Goal: Information Seeking & Learning: Check status

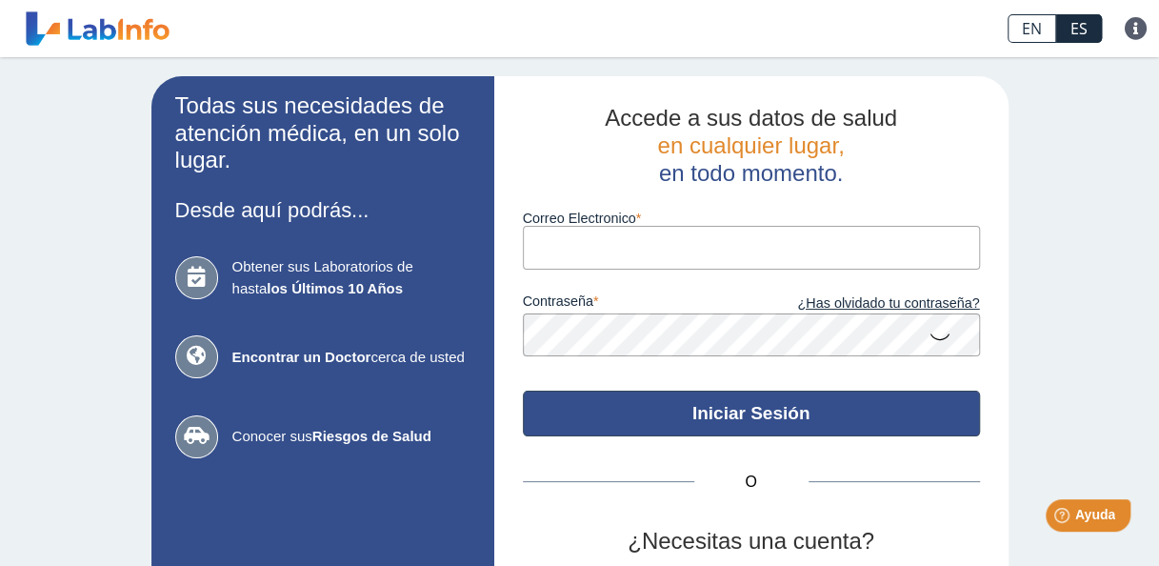
type input "[EMAIL_ADDRESS][DOMAIN_NAME]"
click at [779, 419] on button "Iniciar Sesión" at bounding box center [751, 414] width 457 height 46
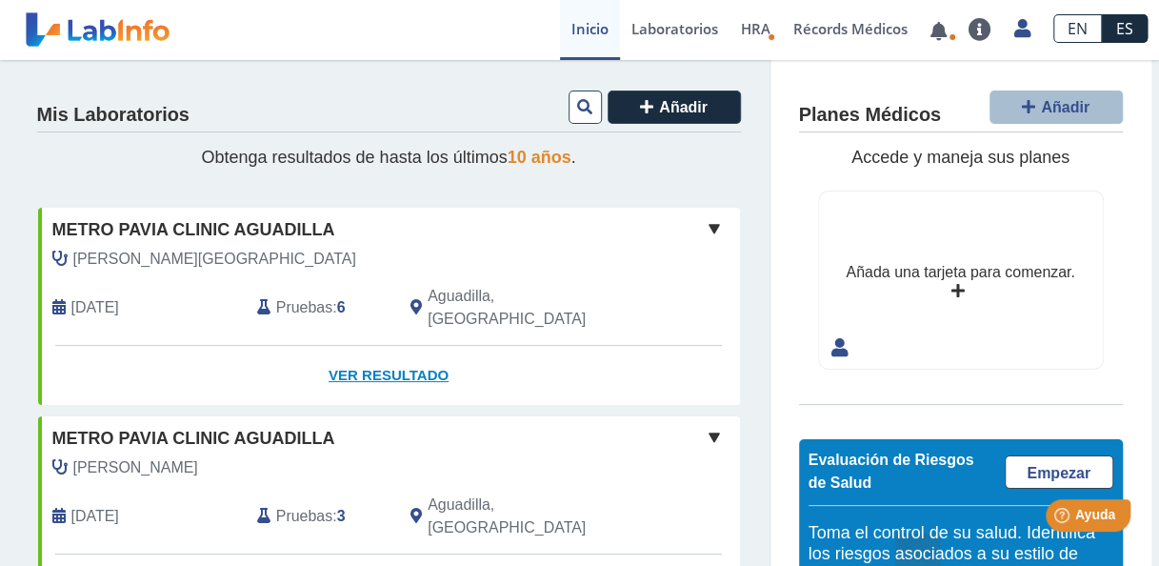
click at [387, 354] on link "Ver Resultado" at bounding box center [389, 376] width 702 height 60
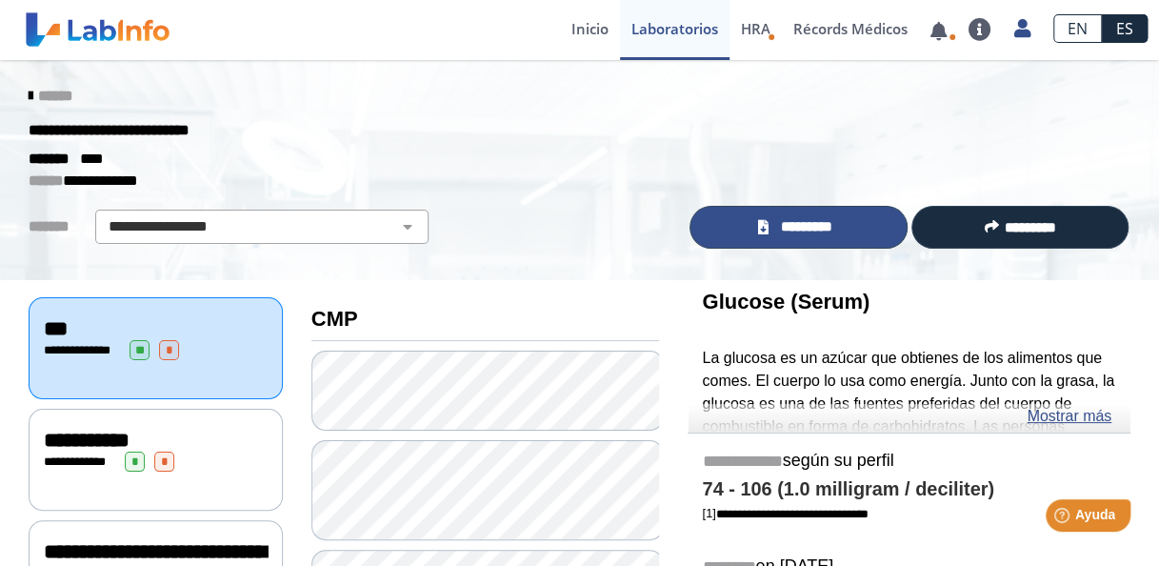
click at [783, 229] on span "*********" at bounding box center [807, 227] width 66 height 22
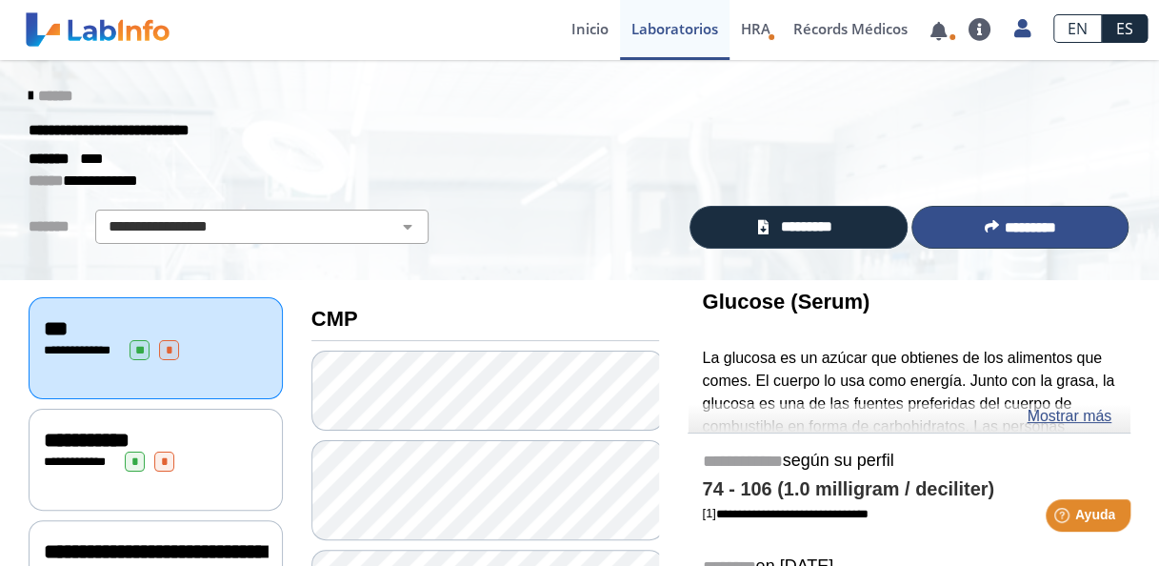
click at [1033, 229] on span "*********" at bounding box center [1029, 227] width 51 height 14
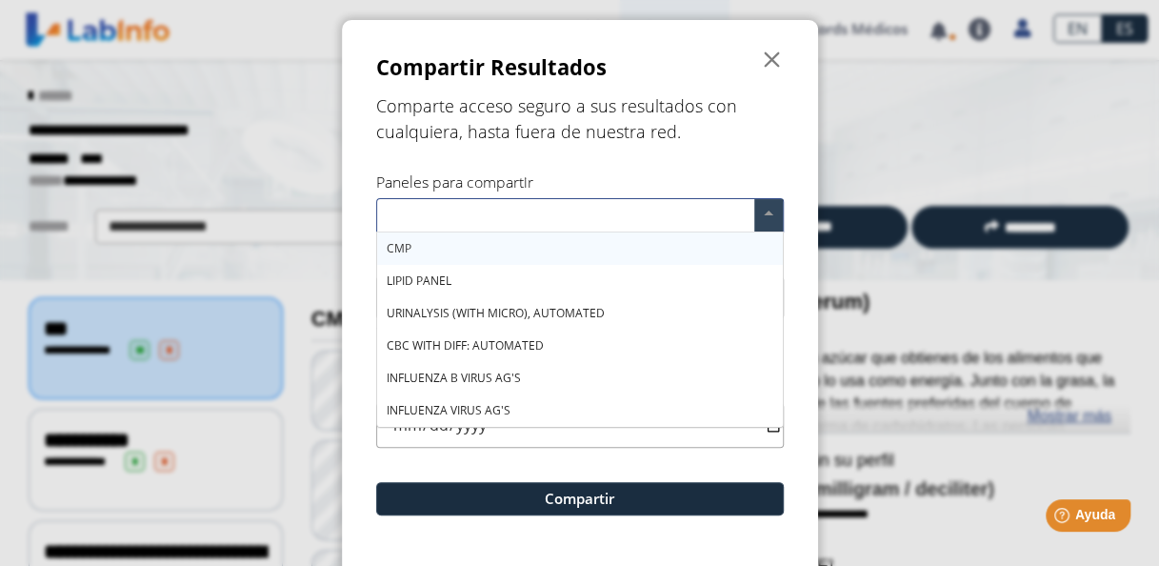
click at [456, 242] on div "CMP" at bounding box center [580, 248] width 406 height 32
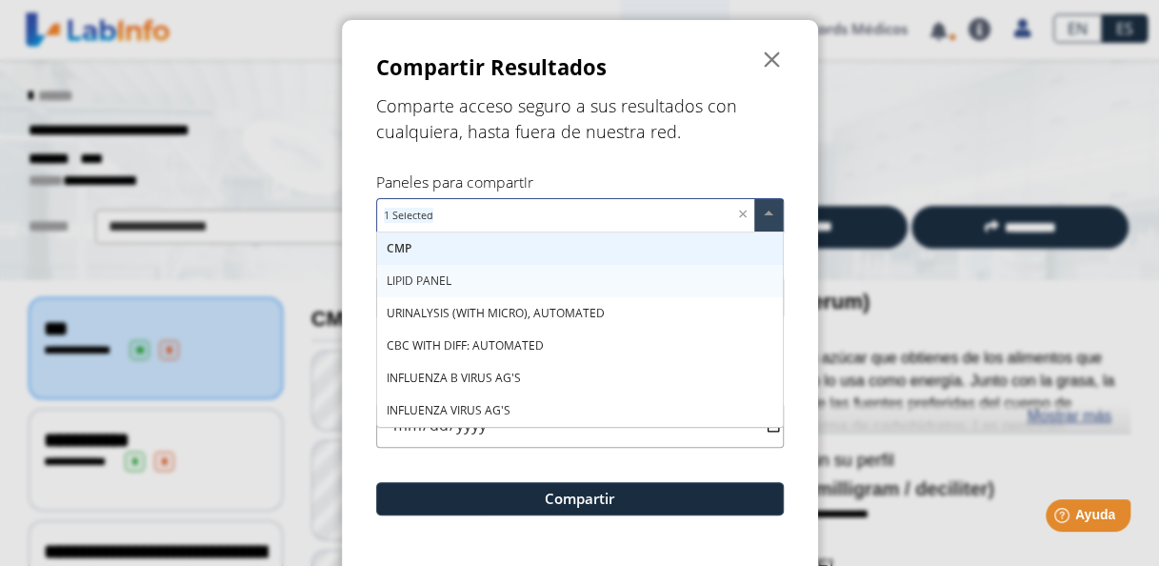
click at [452, 275] on div "LIPID PANEL" at bounding box center [580, 281] width 406 height 32
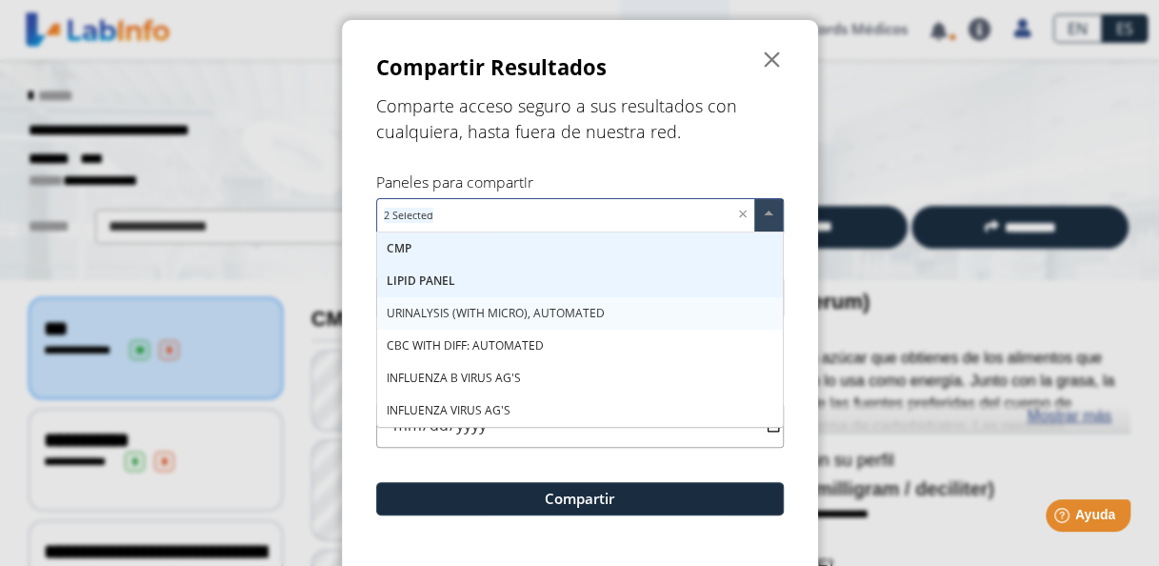
click at [452, 305] on span "URINALYSIS (WITH MICRO), AUTOMATED" at bounding box center [496, 313] width 218 height 16
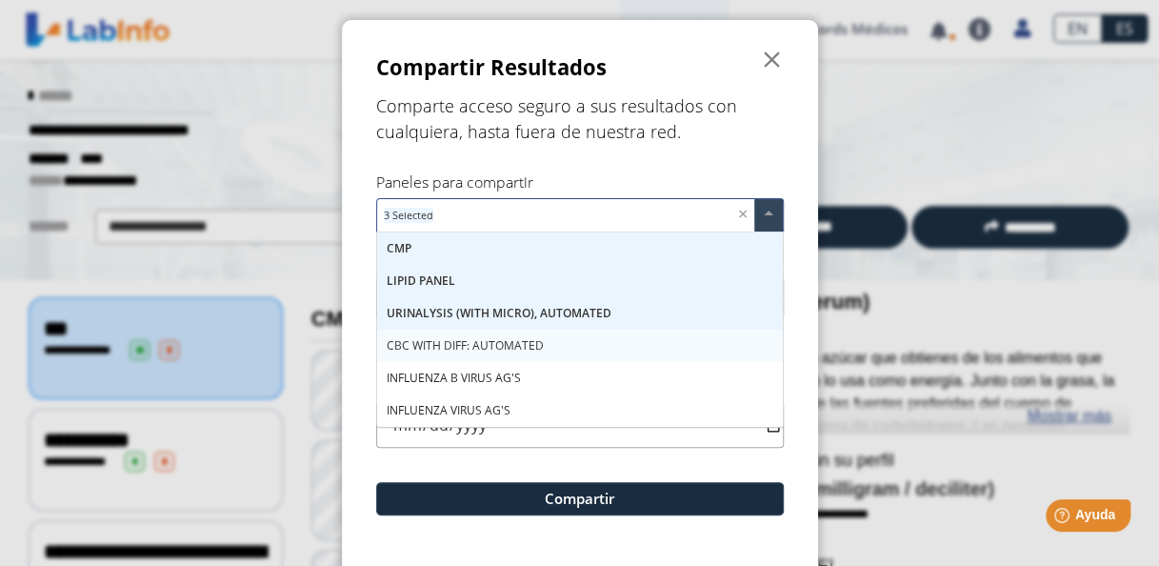
click at [452, 340] on span "CBC WITH DIFF: AUTOMATED" at bounding box center [465, 345] width 157 height 16
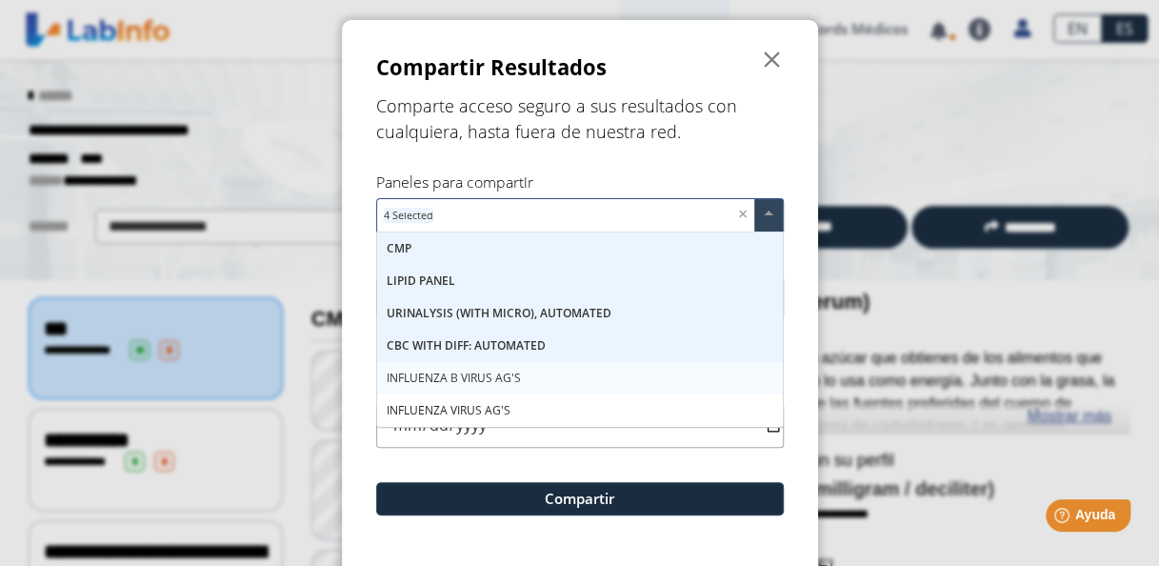
click at [446, 375] on span "INFLUENZA B VIRUS AG'S" at bounding box center [454, 378] width 134 height 16
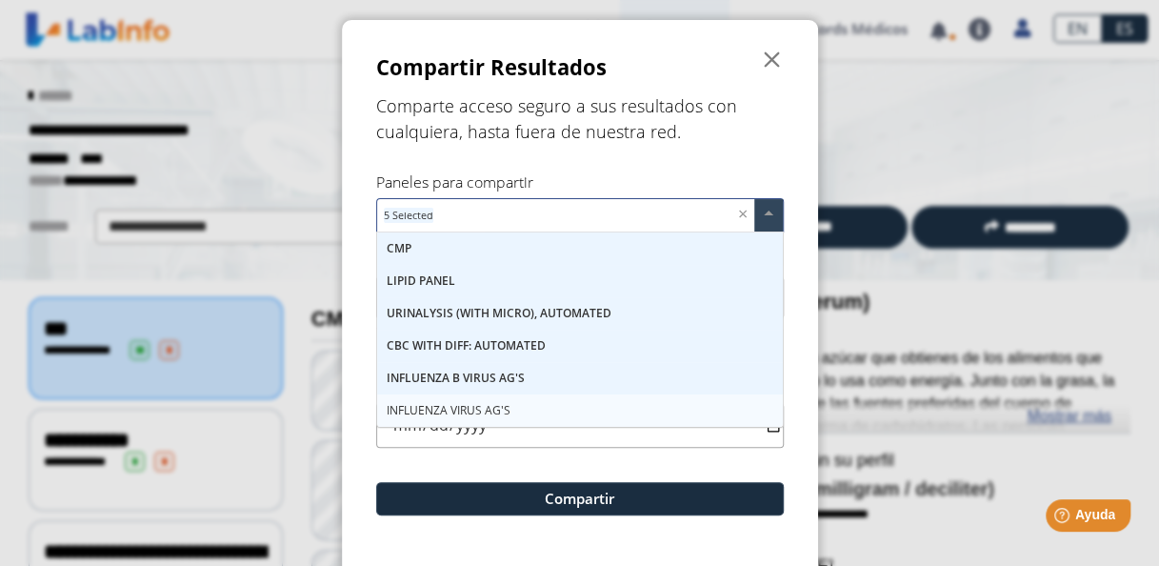
click at [452, 406] on span "INFLUENZA VIRUS AG'S" at bounding box center [449, 410] width 124 height 16
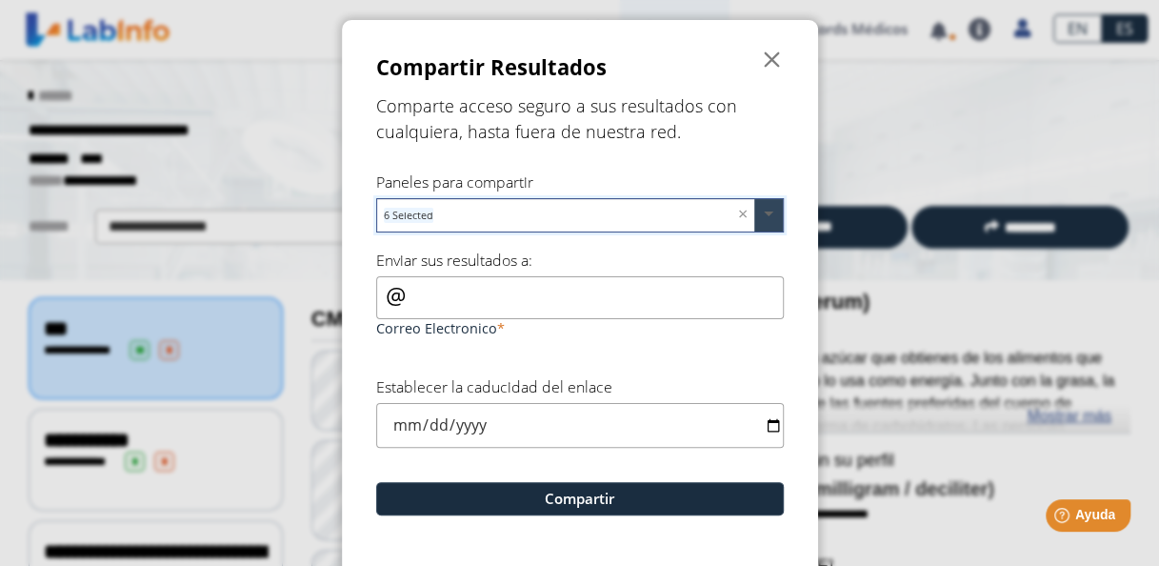
click at [765, 208] on span at bounding box center [768, 215] width 29 height 32
click at [418, 295] on input "Correo Electronico" at bounding box center [580, 297] width 408 height 43
click at [376, 301] on input "Correo Electronico" at bounding box center [580, 297] width 408 height 43
type input "o"
click at [495, 347] on form "Compartir Resultados  Comparte acceso seguro a sus resultados con cualquiera, …" at bounding box center [580, 315] width 476 height 591
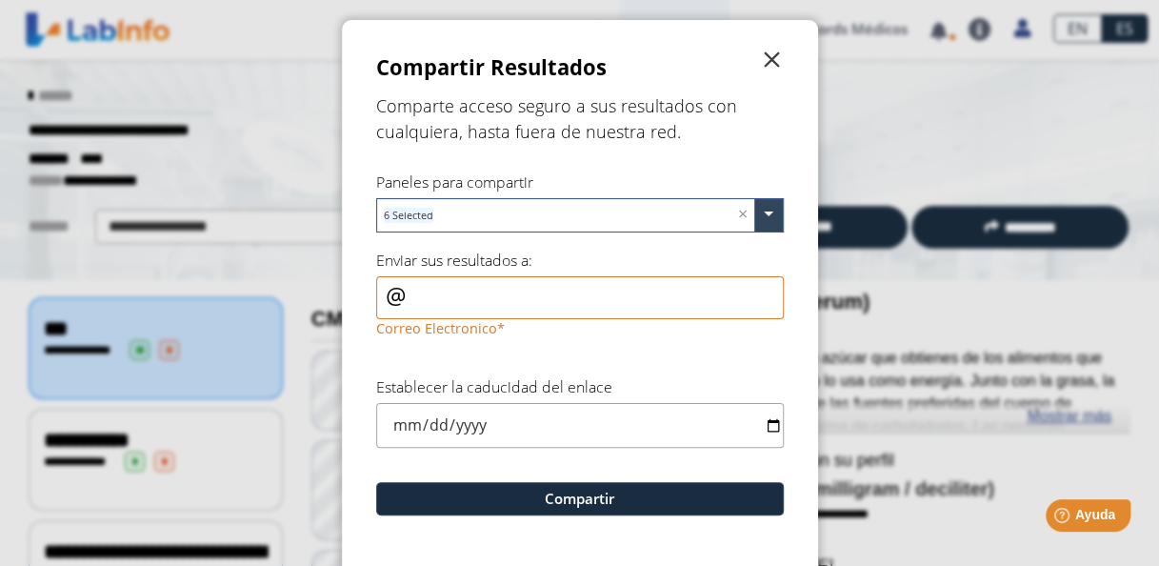
click at [761, 63] on span "" at bounding box center [772, 60] width 23 height 23
